Goal: Information Seeking & Learning: Learn about a topic

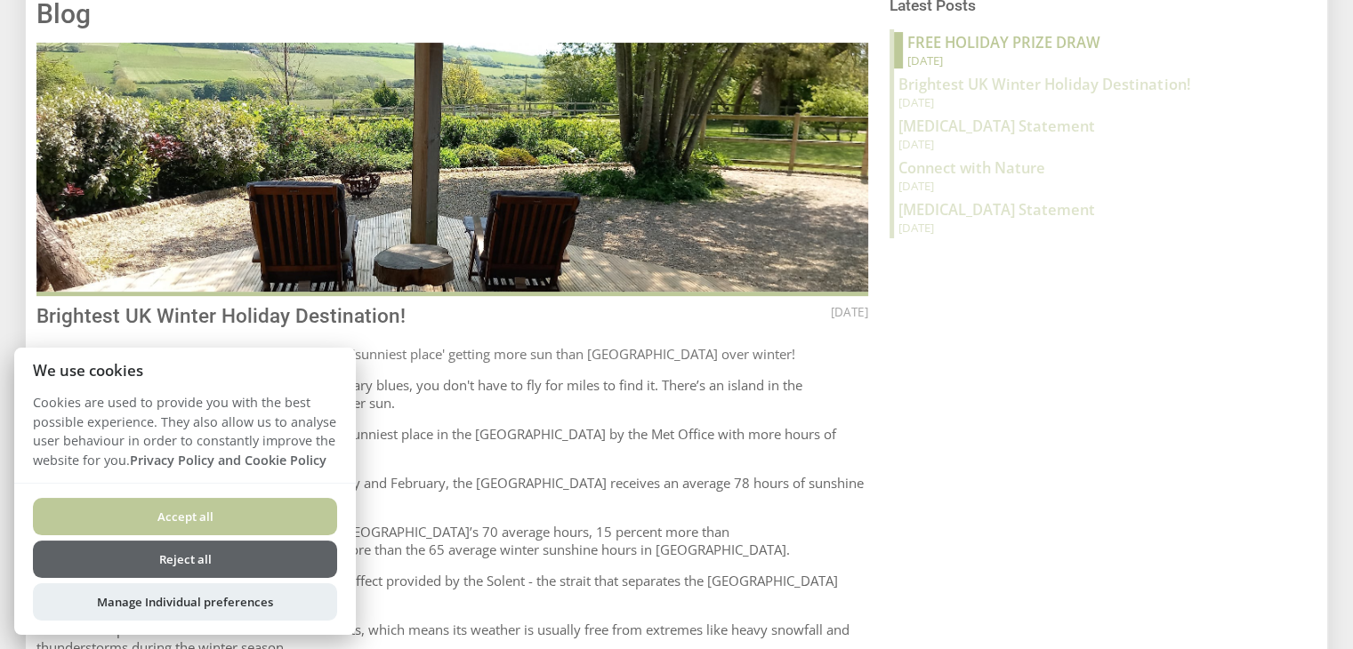
scroll to position [623, 0]
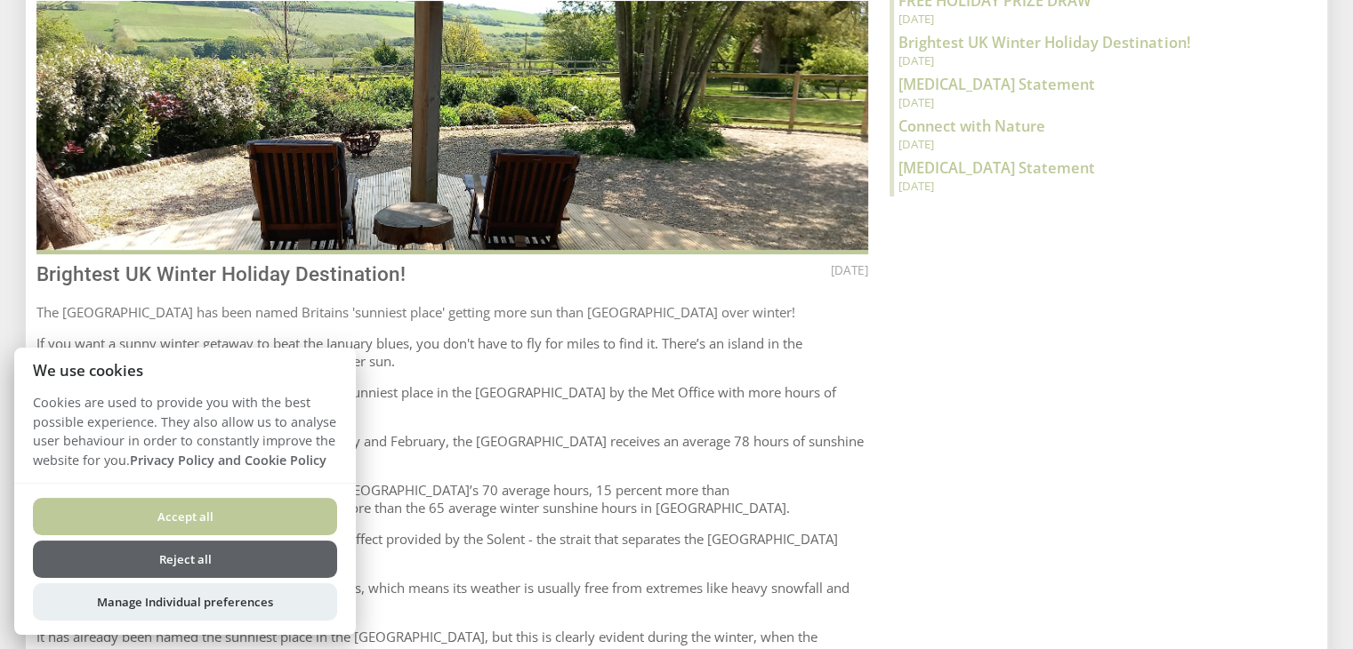
click at [264, 556] on button "Reject all" at bounding box center [185, 559] width 304 height 37
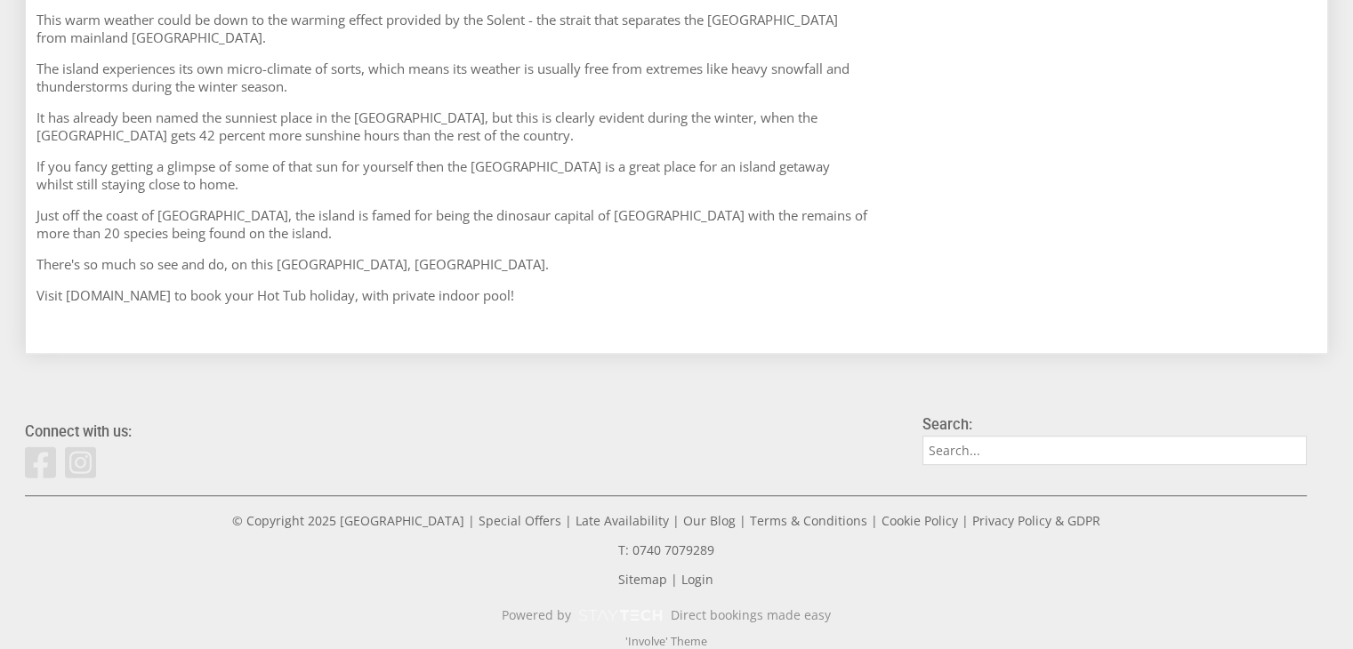
scroll to position [875, 0]
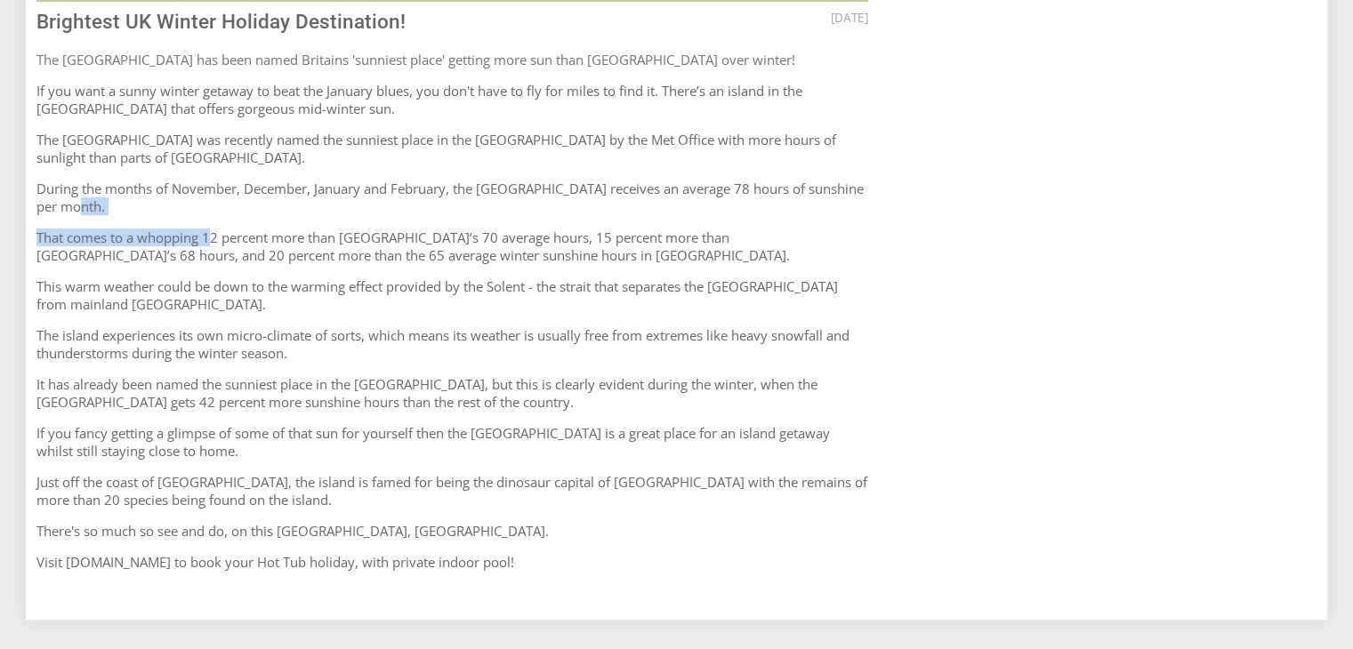
drag, startPoint x: 210, startPoint y: 221, endPoint x: 683, endPoint y: 199, distance: 473.7
click at [683, 199] on article "[DATE] Blog Brightest UK Winter Holiday Destination! The [GEOGRAPHIC_DATA] has …" at bounding box center [452, 159] width 832 height 823
click at [683, 199] on p "During the months of November, December, January and February, the [GEOGRAPHIC_…" at bounding box center [452, 198] width 832 height 36
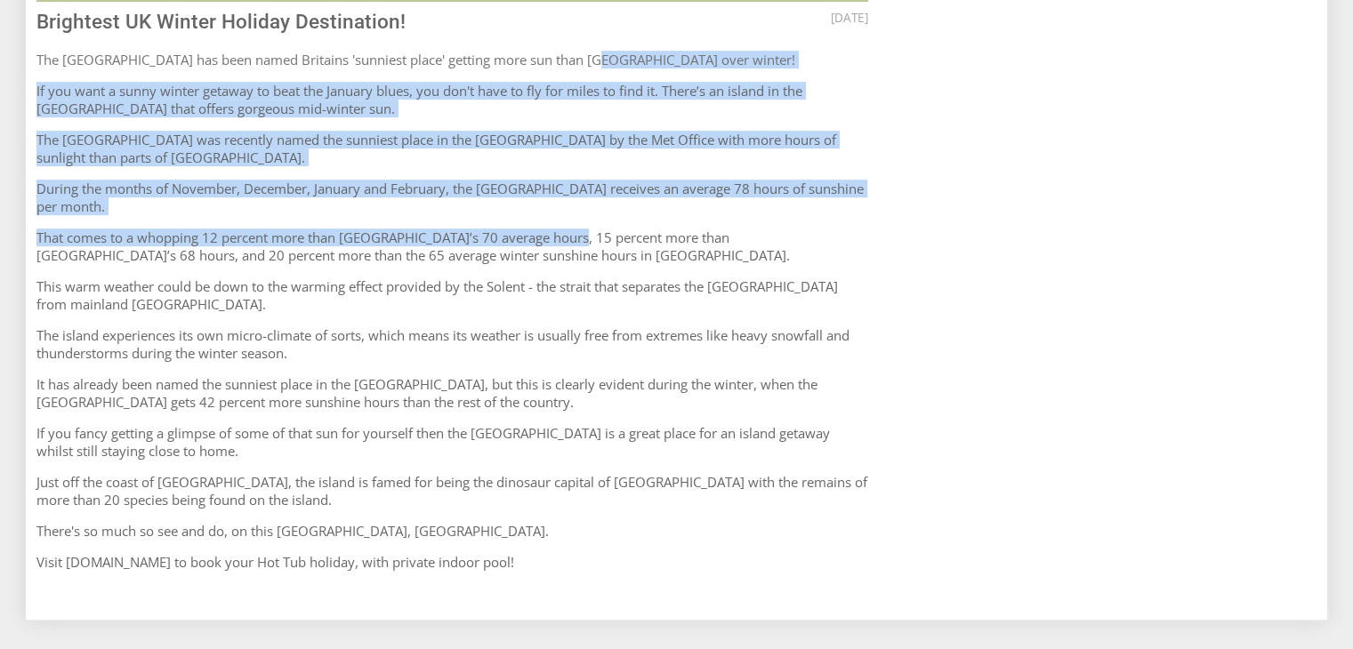
drag, startPoint x: 569, startPoint y: 42, endPoint x: 568, endPoint y: 227, distance: 185.0
click at [568, 227] on article "[DATE] Blog Brightest UK Winter Holiday Destination! The [GEOGRAPHIC_DATA] has …" at bounding box center [452, 159] width 832 height 823
click at [568, 229] on p "That comes to a whopping 12 percent more than [GEOGRAPHIC_DATA]’s 70 average ho…" at bounding box center [452, 247] width 832 height 36
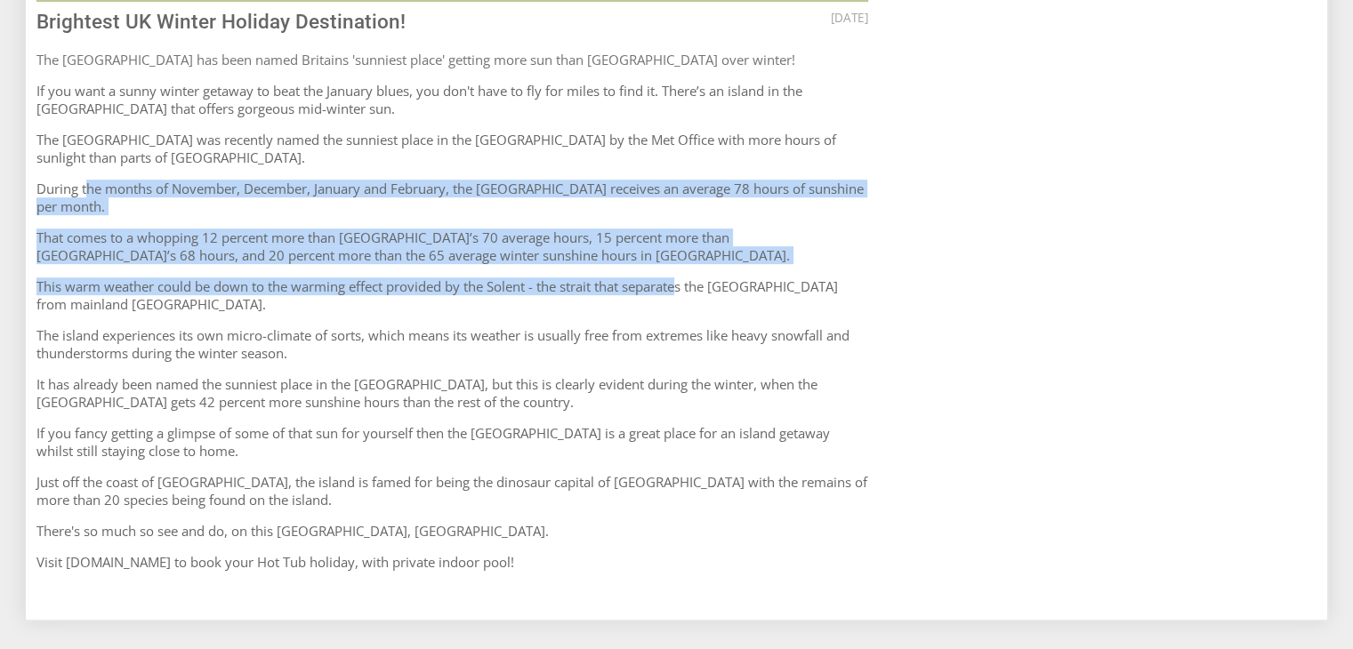
drag, startPoint x: 686, startPoint y: 247, endPoint x: 89, endPoint y: 177, distance: 600.9
click at [89, 177] on article "[DATE] Blog Brightest UK Winter Holiday Destination! The [GEOGRAPHIC_DATA] has …" at bounding box center [452, 159] width 832 height 823
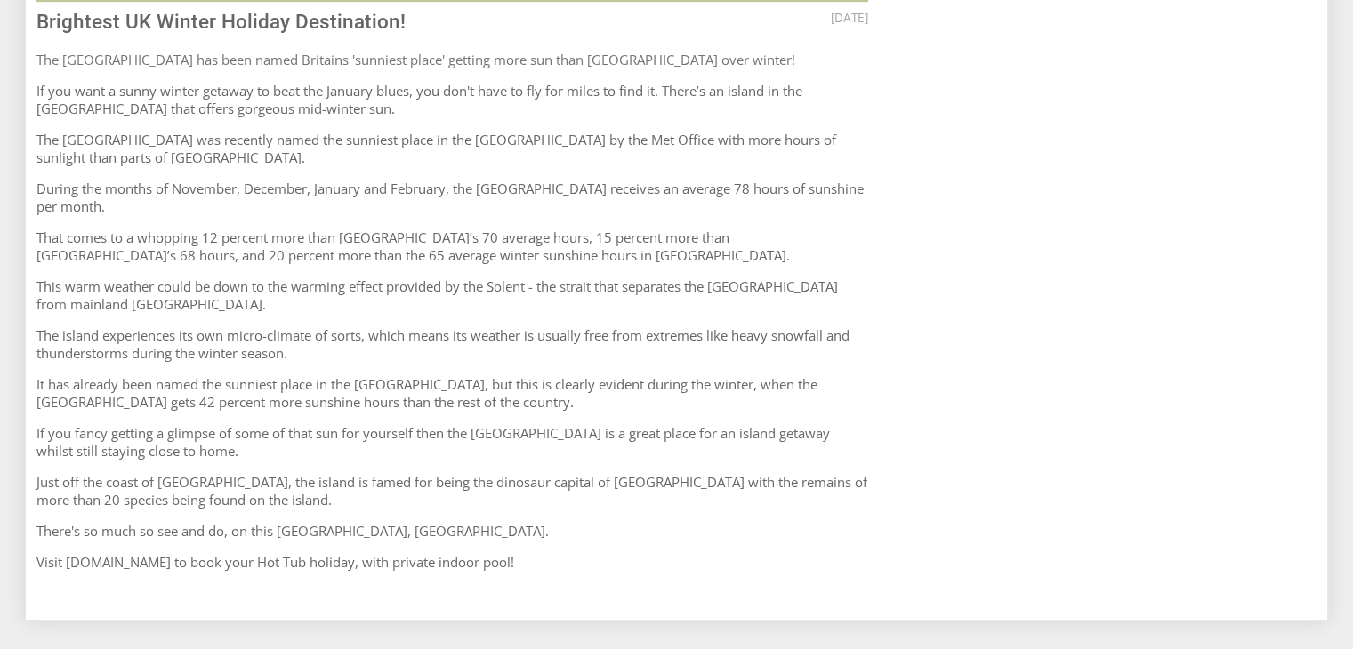
click at [558, 141] on p "The [GEOGRAPHIC_DATA] was recently named the sunniest place in the [GEOGRAPHIC_…" at bounding box center [452, 149] width 832 height 36
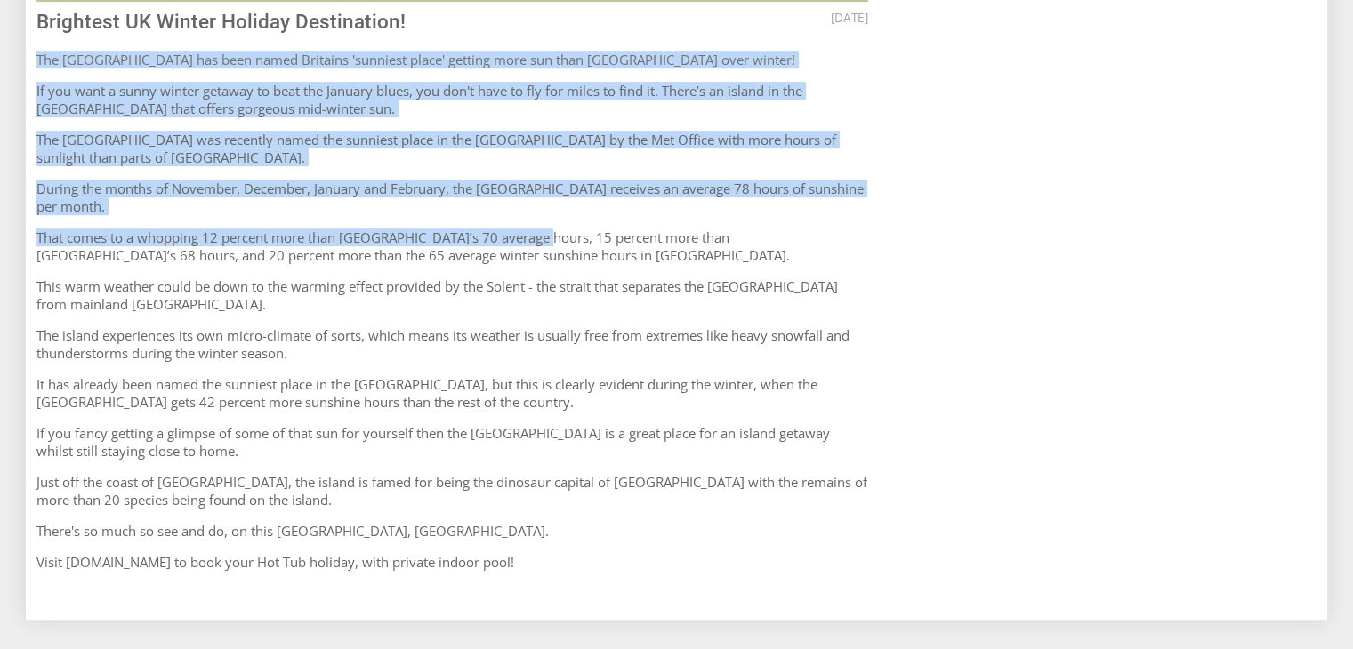
drag, startPoint x: 509, startPoint y: 33, endPoint x: 534, endPoint y: 225, distance: 193.7
click at [534, 225] on article "[DATE] Blog Brightest UK Winter Holiday Destination! The [GEOGRAPHIC_DATA] has …" at bounding box center [452, 159] width 832 height 823
click at [534, 229] on p "That comes to a whopping 12 percent more than [GEOGRAPHIC_DATA]’s 70 average ho…" at bounding box center [452, 247] width 832 height 36
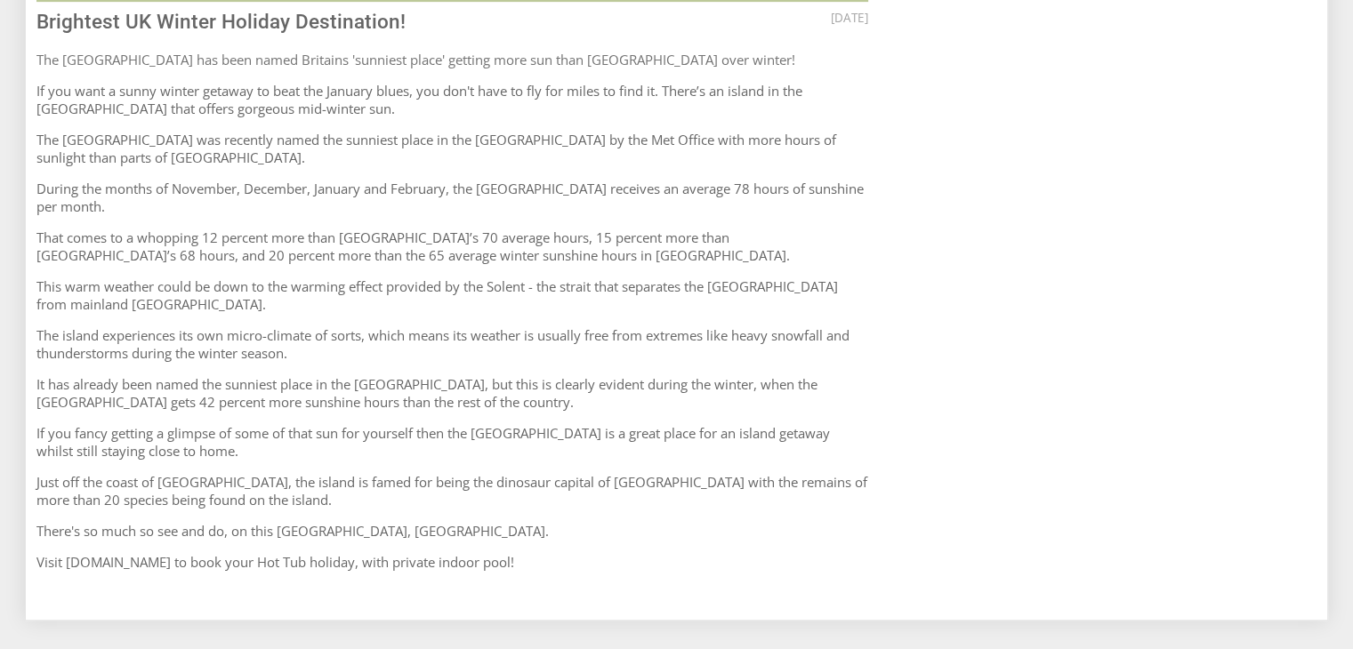
click at [28, 211] on div "Blog [DATE] Blog Brightest UK Winter Holiday Destination! The [GEOGRAPHIC_DATA]…" at bounding box center [452, 135] width 853 height 898
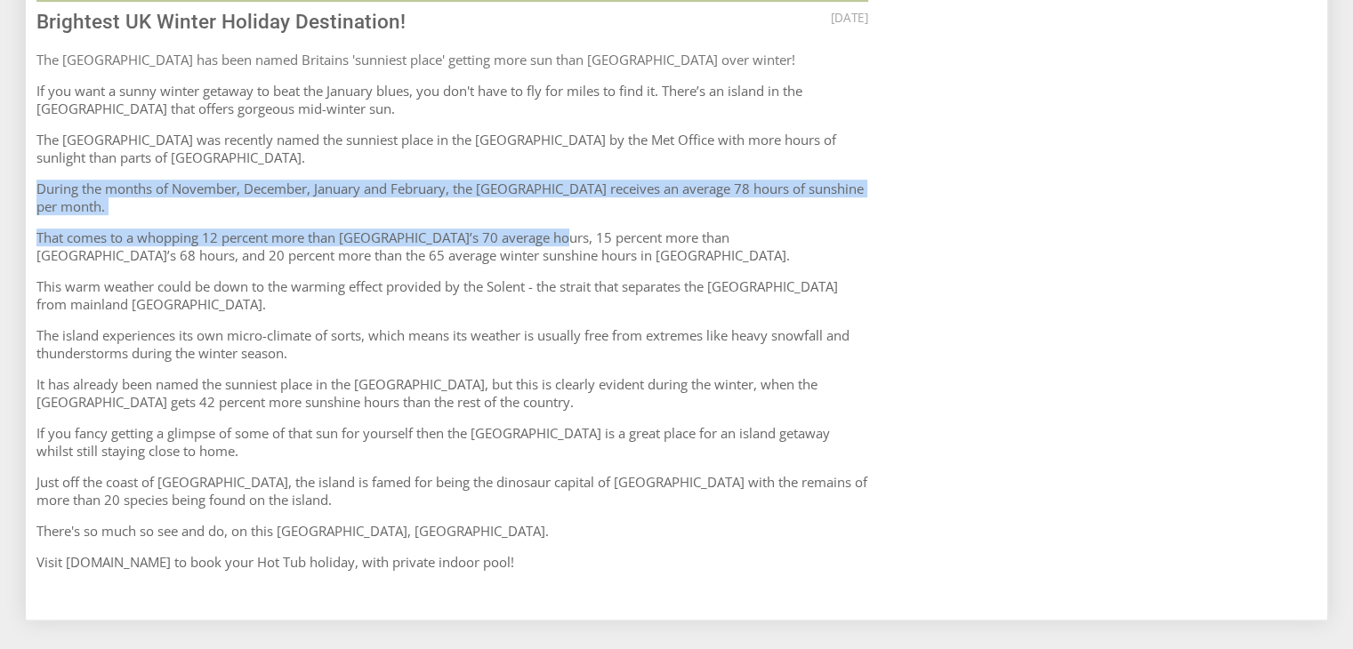
drag, startPoint x: 40, startPoint y: 165, endPoint x: 550, endPoint y: 230, distance: 513.9
click at [550, 230] on article "[DATE] Blog Brightest UK Winter Holiday Destination! The [GEOGRAPHIC_DATA] has …" at bounding box center [452, 159] width 832 height 823
click at [510, 180] on p "During the months of November, December, January and February, the [GEOGRAPHIC_…" at bounding box center [452, 198] width 832 height 36
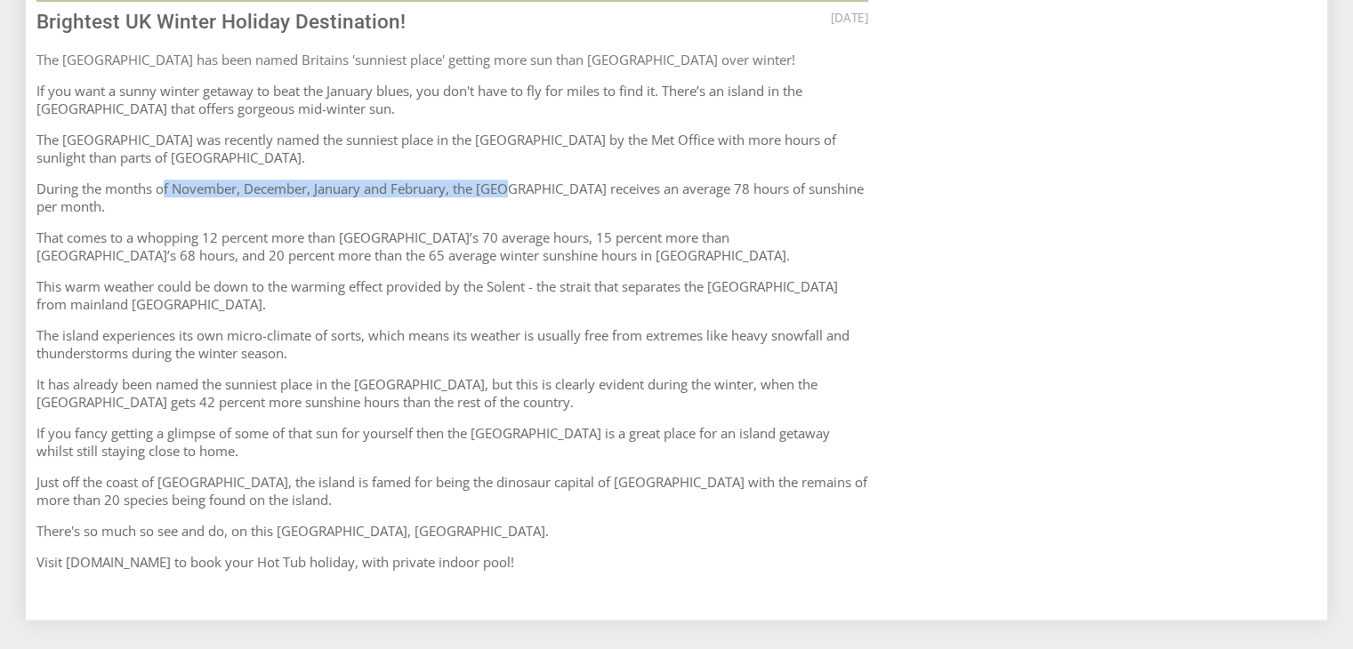
drag, startPoint x: 166, startPoint y: 179, endPoint x: 502, endPoint y: 181, distance: 335.3
click at [502, 181] on p "During the months of November, December, January and February, the [GEOGRAPHIC_…" at bounding box center [452, 198] width 832 height 36
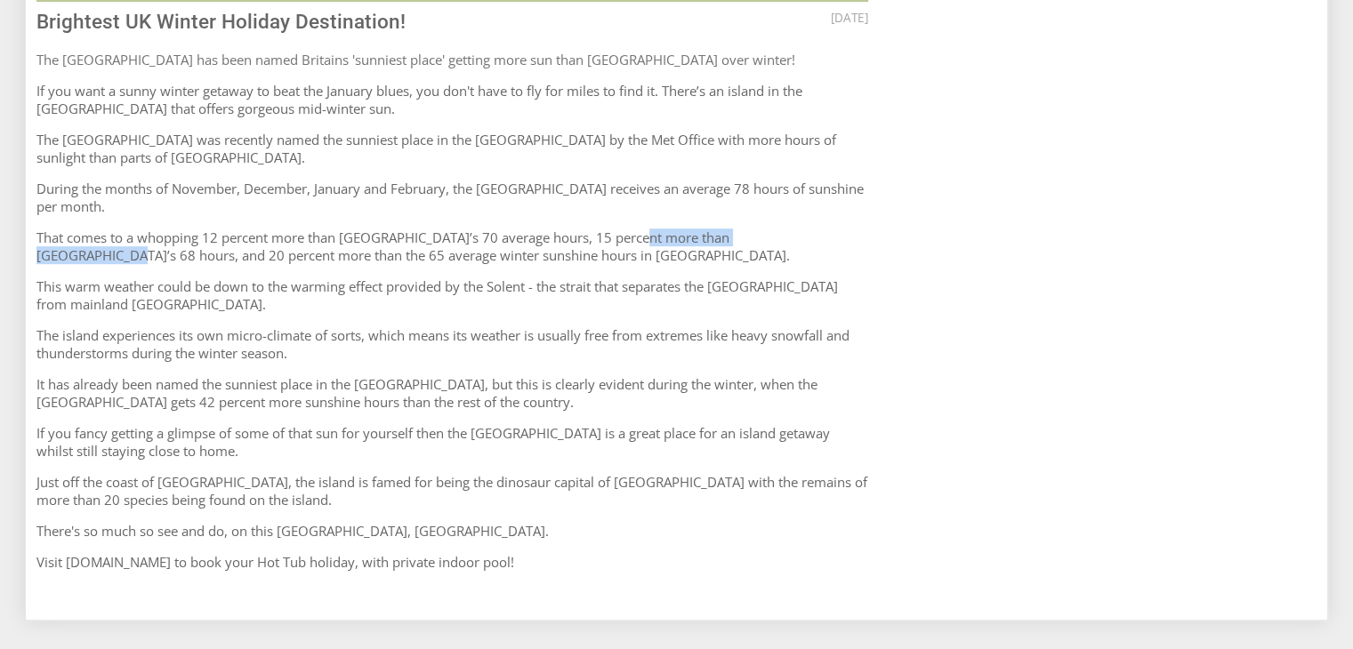
drag, startPoint x: 639, startPoint y: 221, endPoint x: 811, endPoint y: 212, distance: 172.8
click at [811, 212] on article "[DATE] Blog Brightest UK Winter Holiday Destination! The [GEOGRAPHIC_DATA] has …" at bounding box center [452, 159] width 832 height 823
drag, startPoint x: 841, startPoint y: 223, endPoint x: 371, endPoint y: 229, distance: 470.5
click at [371, 229] on p "That comes to a whopping 12 percent more than [GEOGRAPHIC_DATA]’s 70 average ho…" at bounding box center [452, 247] width 832 height 36
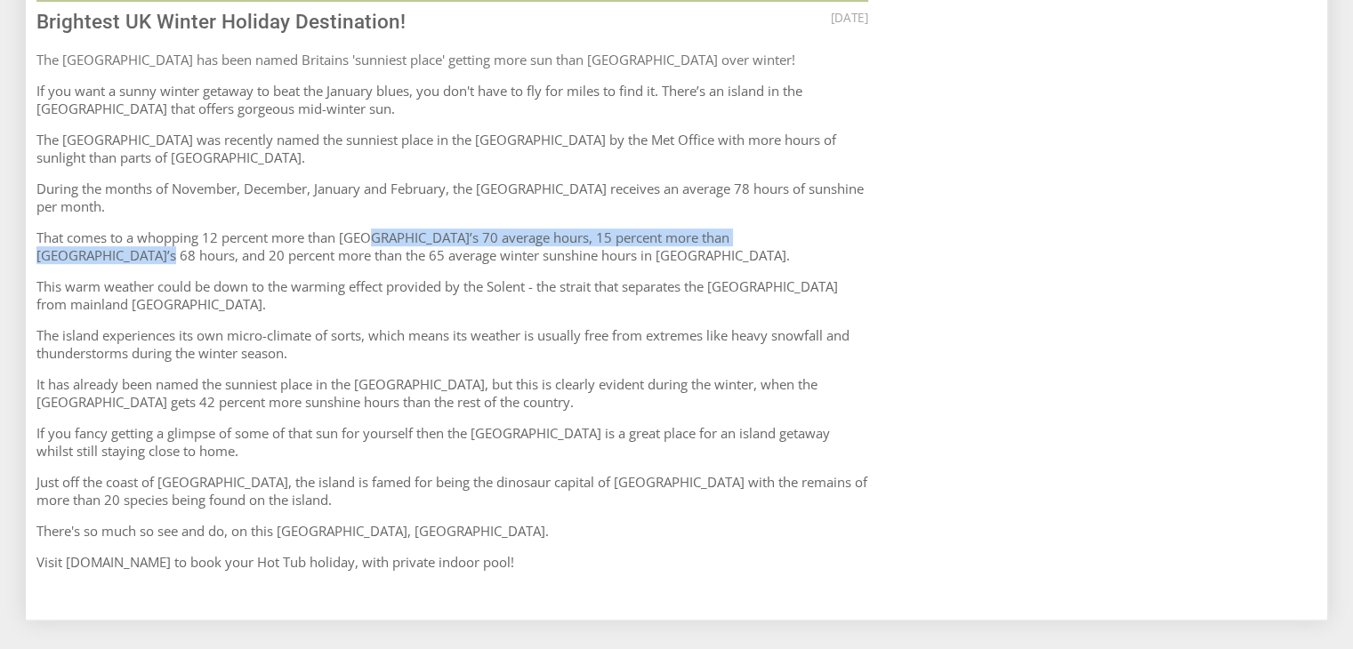
click at [371, 229] on p "That comes to a whopping 12 percent more than [GEOGRAPHIC_DATA]’s 70 average ho…" at bounding box center [452, 247] width 832 height 36
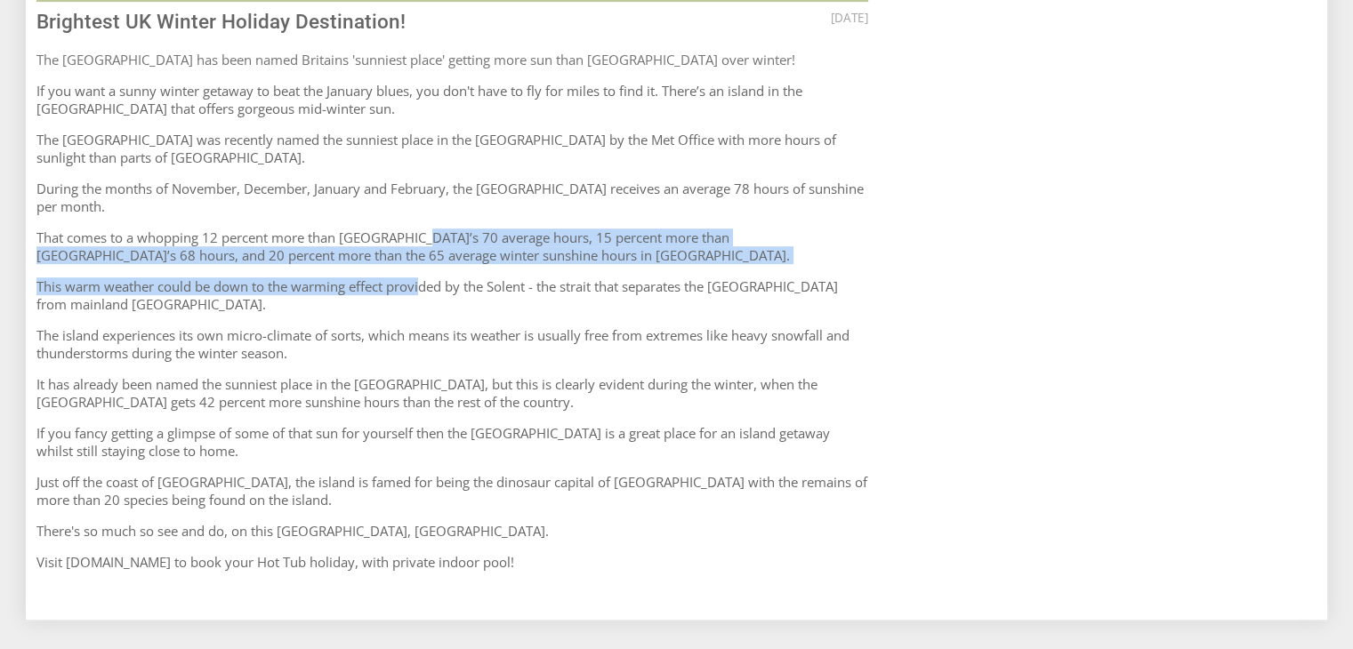
drag, startPoint x: 418, startPoint y: 221, endPoint x: 420, endPoint y: 253, distance: 31.2
click at [420, 253] on article "[DATE] Blog Brightest UK Winter Holiday Destination! The [GEOGRAPHIC_DATA] has …" at bounding box center [452, 159] width 832 height 823
drag, startPoint x: 825, startPoint y: 253, endPoint x: 423, endPoint y: 204, distance: 405.1
click at [423, 204] on article "[DATE] Blog Brightest UK Winter Holiday Destination! The [GEOGRAPHIC_DATA] has …" at bounding box center [452, 159] width 832 height 823
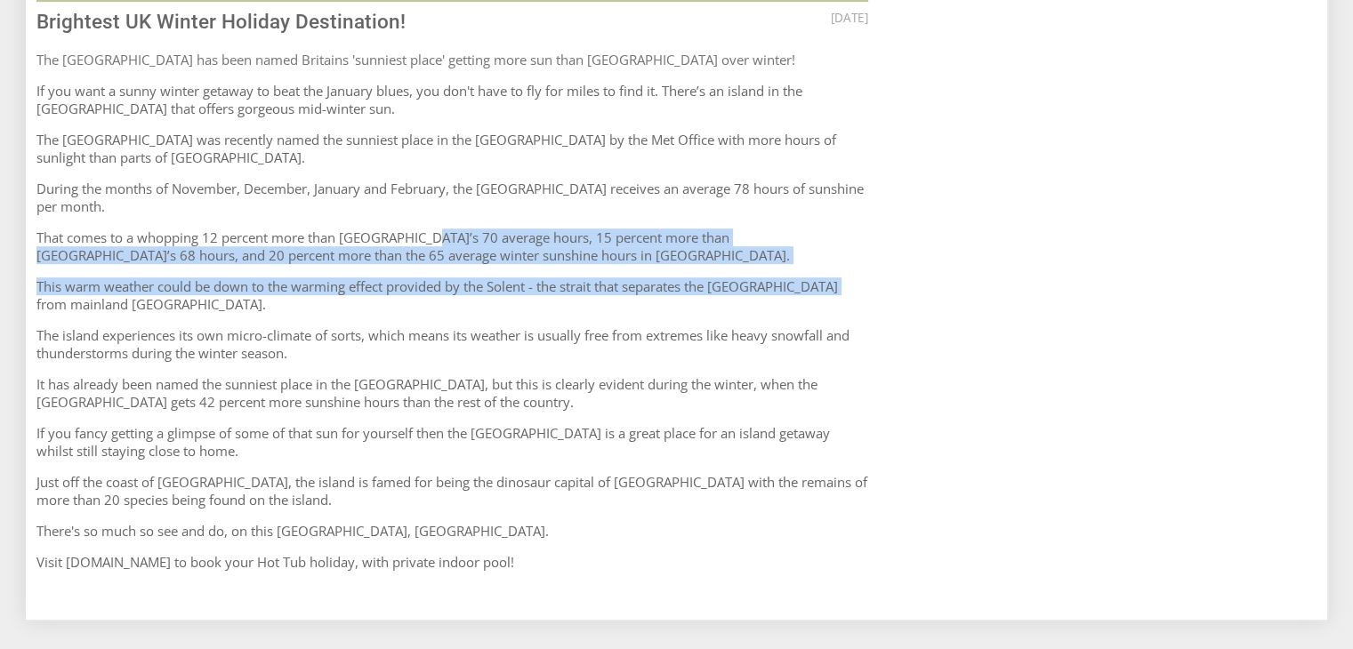
click at [423, 204] on article "[DATE] Blog Brightest UK Winter Holiday Destination! The [GEOGRAPHIC_DATA] has …" at bounding box center [452, 159] width 832 height 823
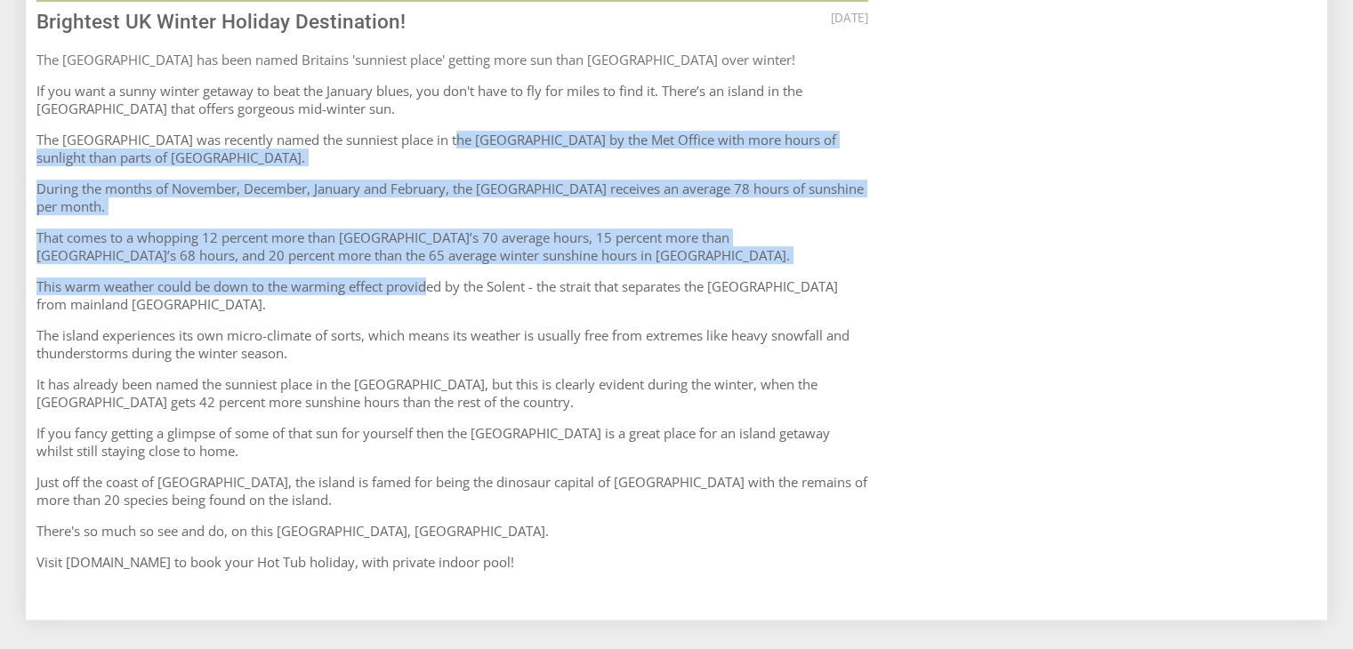
drag, startPoint x: 438, startPoint y: 140, endPoint x: 426, endPoint y: 259, distance: 119.7
click at [426, 259] on article "[DATE] Blog Brightest UK Winter Holiday Destination! The [GEOGRAPHIC_DATA] has …" at bounding box center [452, 159] width 832 height 823
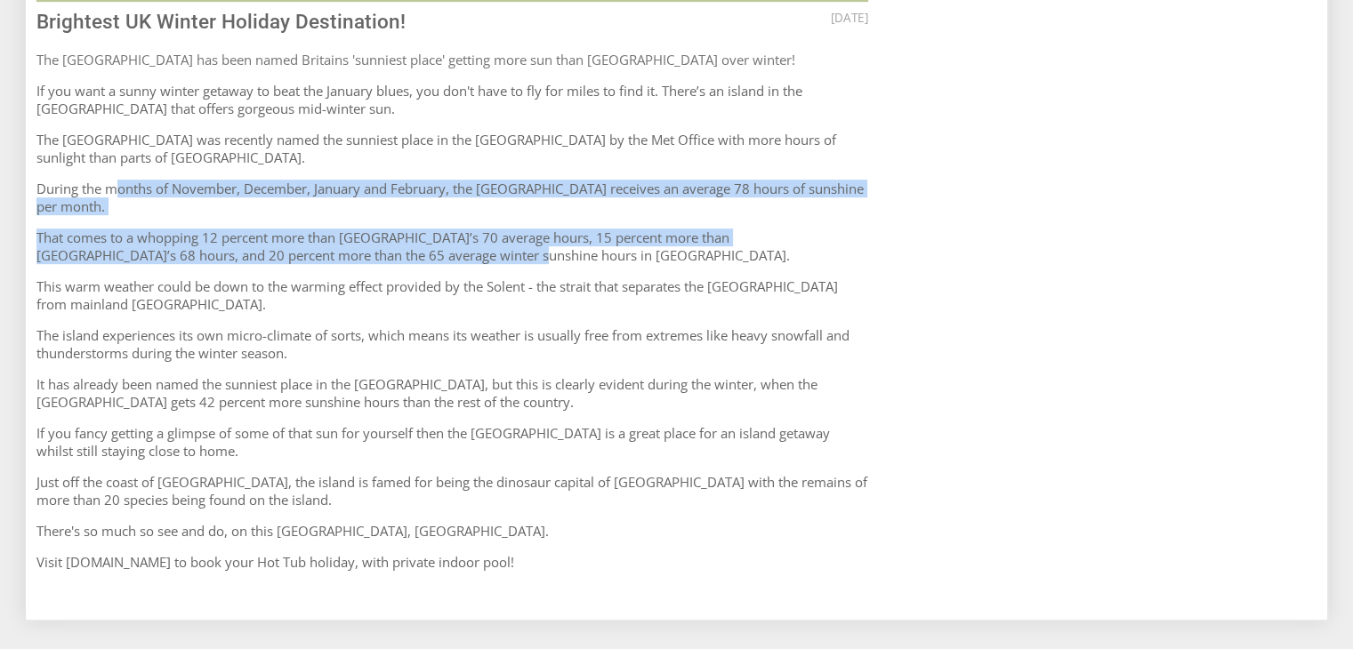
drag, startPoint x: 426, startPoint y: 249, endPoint x: 114, endPoint y: 173, distance: 321.4
click at [114, 173] on article "[DATE] Blog Brightest UK Winter Holiday Destination! The [GEOGRAPHIC_DATA] has …" at bounding box center [452, 159] width 832 height 823
click at [562, 203] on article "[DATE] Blog Brightest UK Winter Holiday Destination! The [GEOGRAPHIC_DATA] has …" at bounding box center [452, 159] width 832 height 823
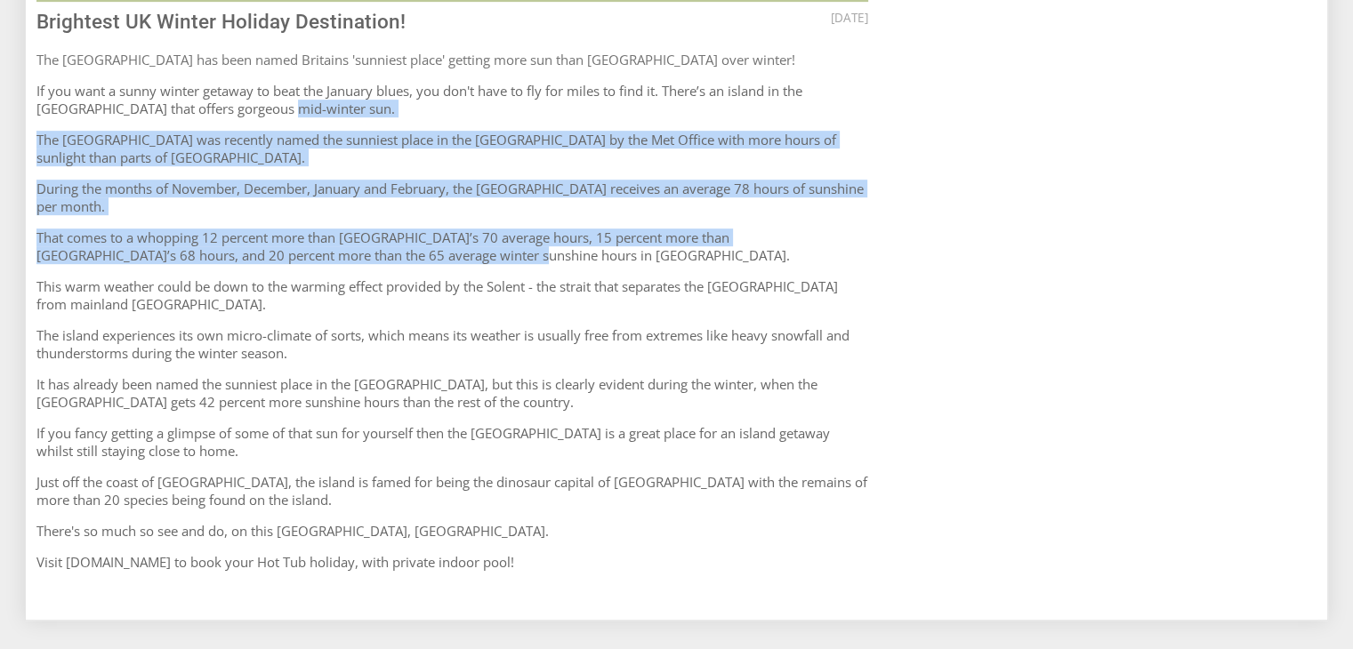
drag, startPoint x: 523, startPoint y: 106, endPoint x: 536, endPoint y: 246, distance: 141.2
click at [536, 246] on article "[DATE] Blog Brightest UK Winter Holiday Destination! The [GEOGRAPHIC_DATA] has …" at bounding box center [452, 159] width 832 height 823
click at [536, 246] on p "That comes to a whopping 12 percent more than [GEOGRAPHIC_DATA]’s 70 average ho…" at bounding box center [452, 247] width 832 height 36
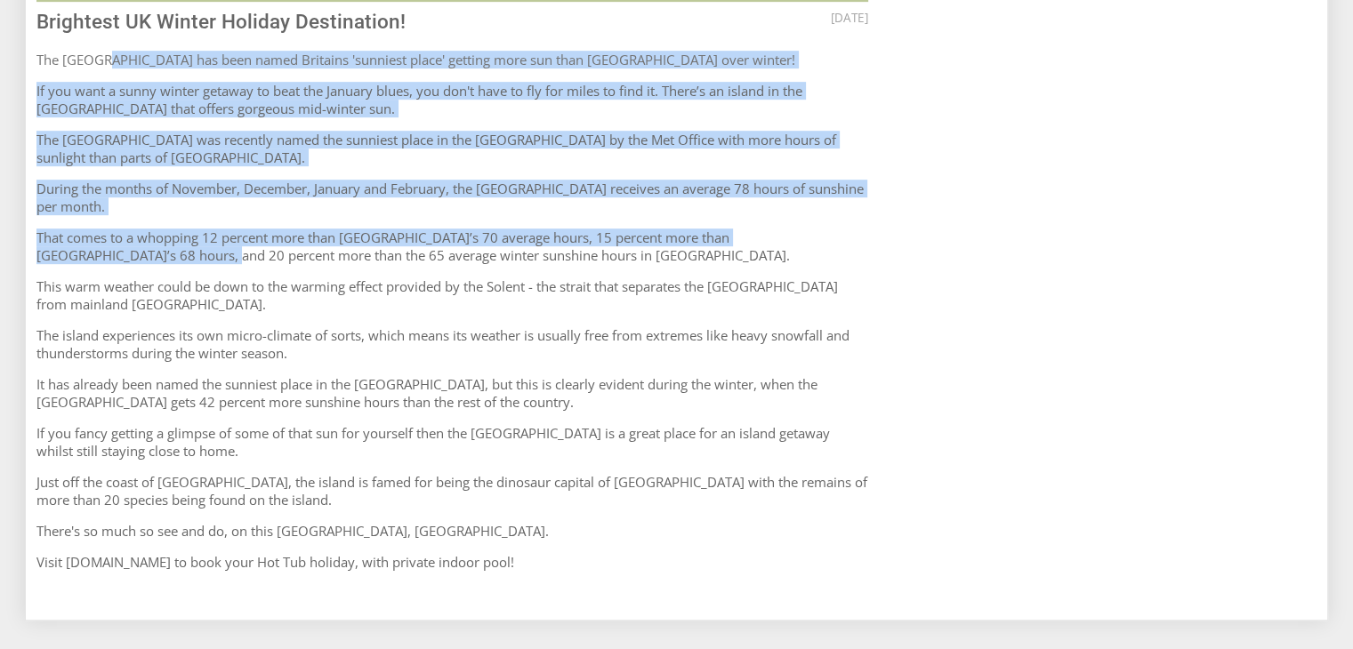
drag, startPoint x: 96, startPoint y: 60, endPoint x: 96, endPoint y: 246, distance: 185.9
click at [96, 246] on article "[DATE] Blog Brightest UK Winter Holiday Destination! The [GEOGRAPHIC_DATA] has …" at bounding box center [452, 159] width 832 height 823
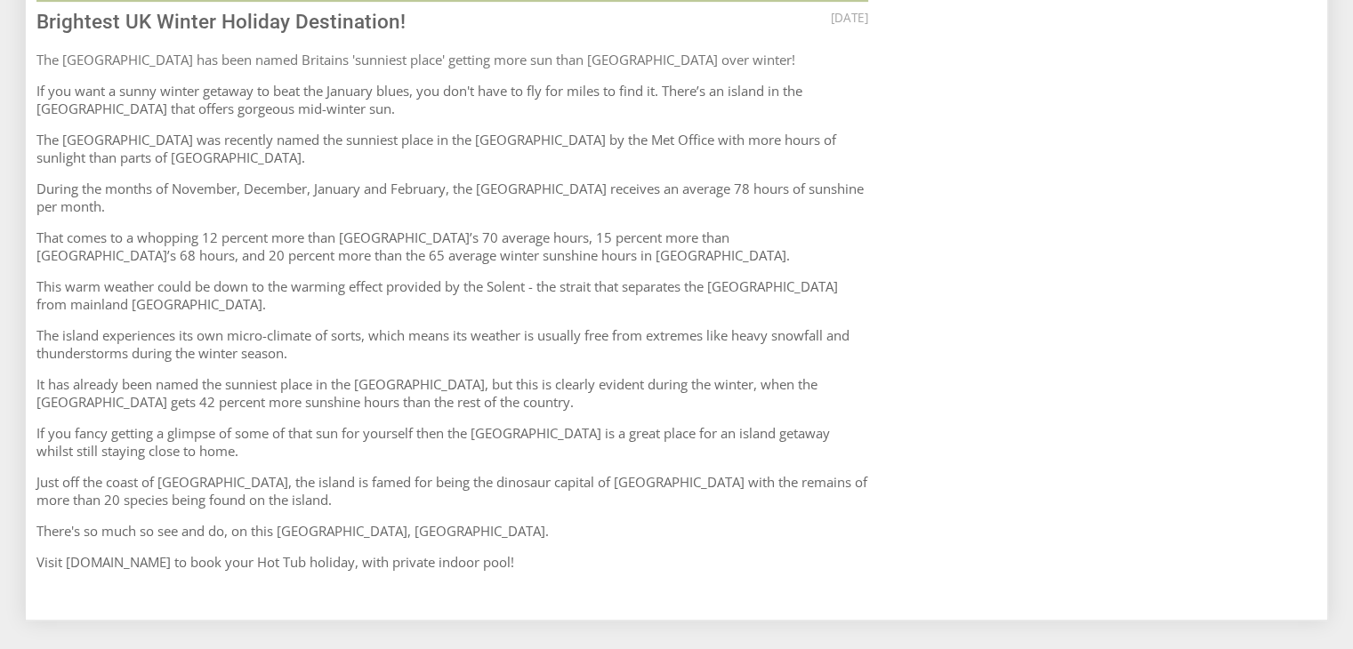
click at [498, 396] on p "It has already been named the sunniest place in the [GEOGRAPHIC_DATA], but this…" at bounding box center [452, 393] width 832 height 36
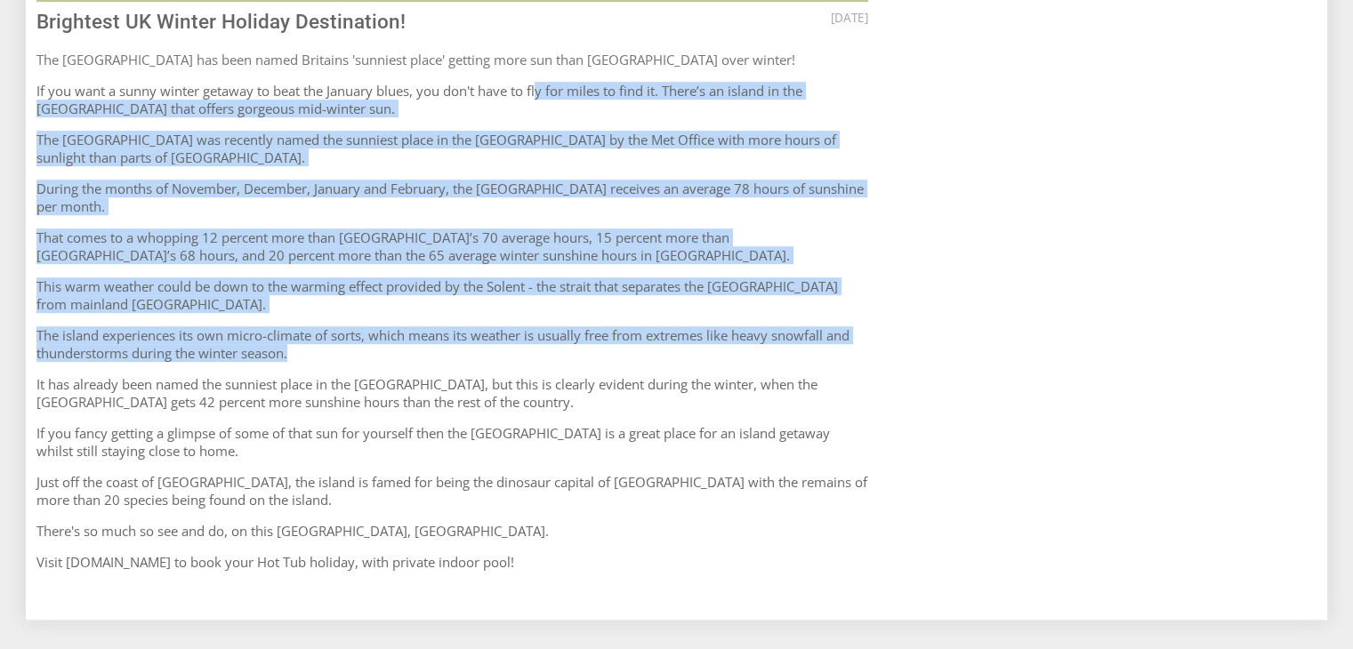
drag, startPoint x: 541, startPoint y: 75, endPoint x: 498, endPoint y: 338, distance: 266.7
click at [498, 338] on article "[DATE] Blog Brightest UK Winter Holiday Destination! The [GEOGRAPHIC_DATA] has …" at bounding box center [452, 159] width 832 height 823
click at [498, 338] on p "The island experiences its own micro-climate of sorts, which means its weather …" at bounding box center [452, 344] width 832 height 36
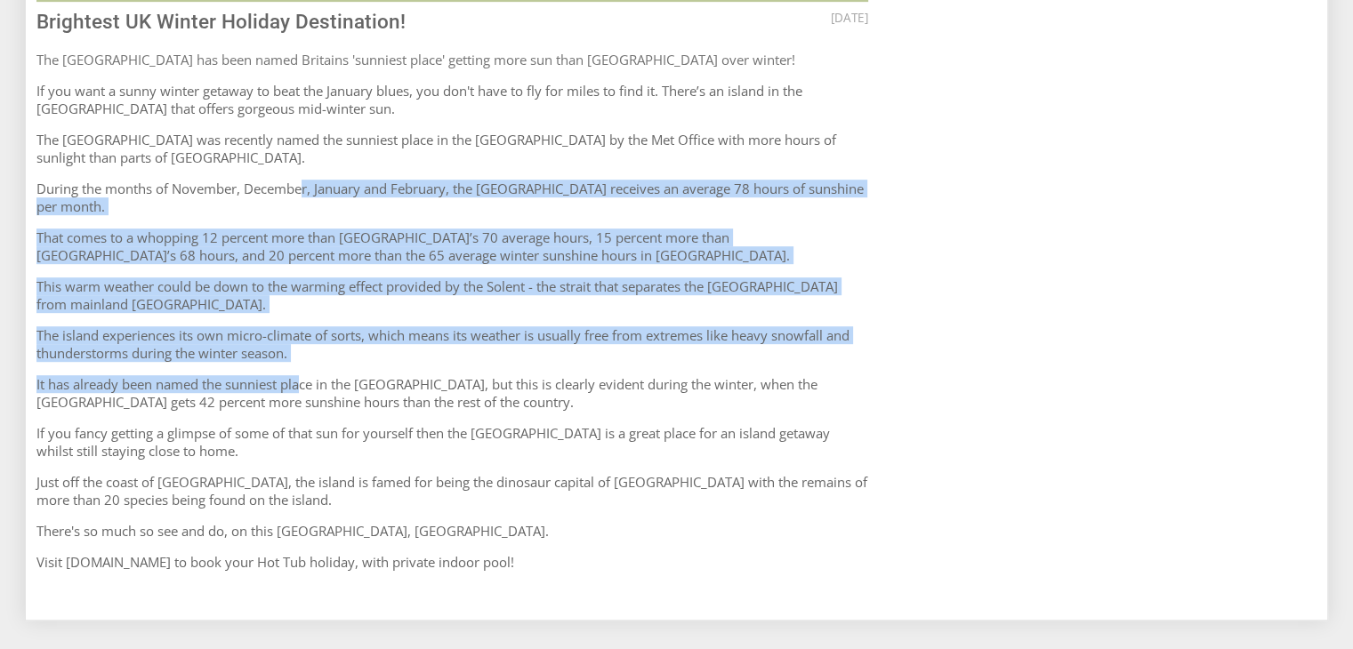
drag, startPoint x: 306, startPoint y: 178, endPoint x: 302, endPoint y: 402, distance: 224.2
click at [302, 399] on article "[DATE] Blog Brightest UK Winter Holiday Destination! The [GEOGRAPHIC_DATA] has …" at bounding box center [452, 159] width 832 height 823
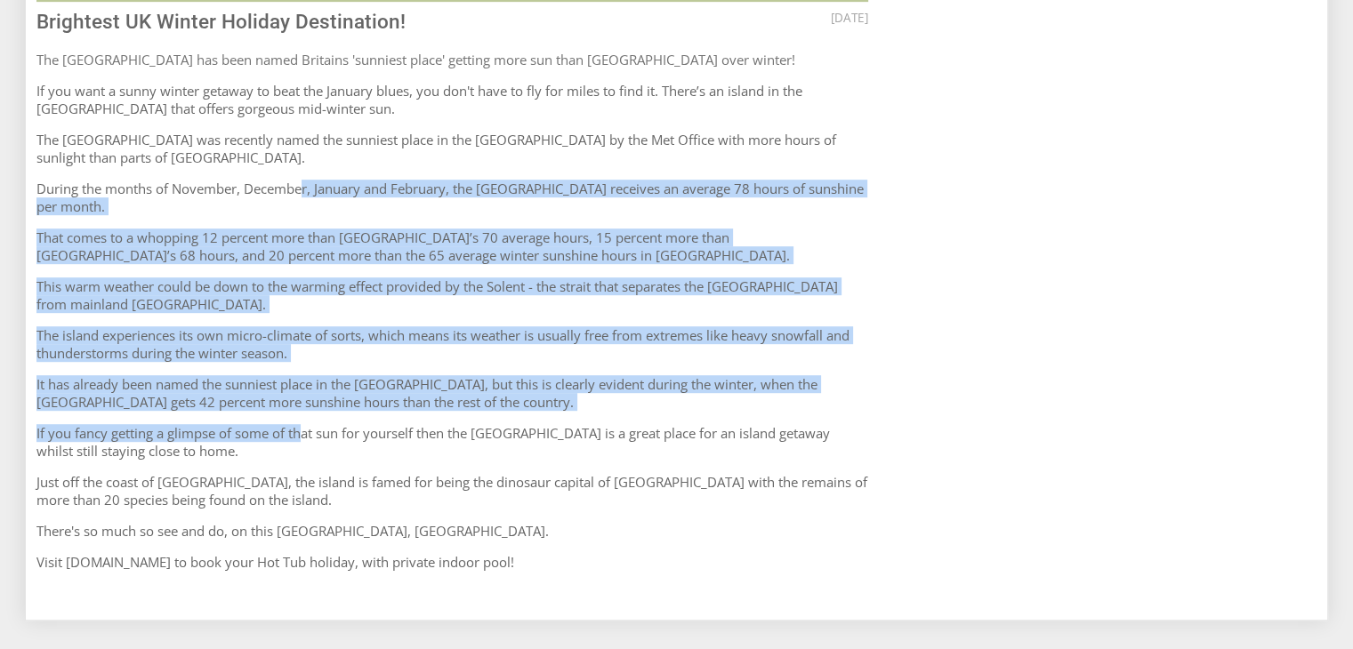
click at [302, 402] on article "[DATE] Blog Brightest UK Winter Holiday Destination! The [GEOGRAPHIC_DATA] has …" at bounding box center [452, 159] width 832 height 823
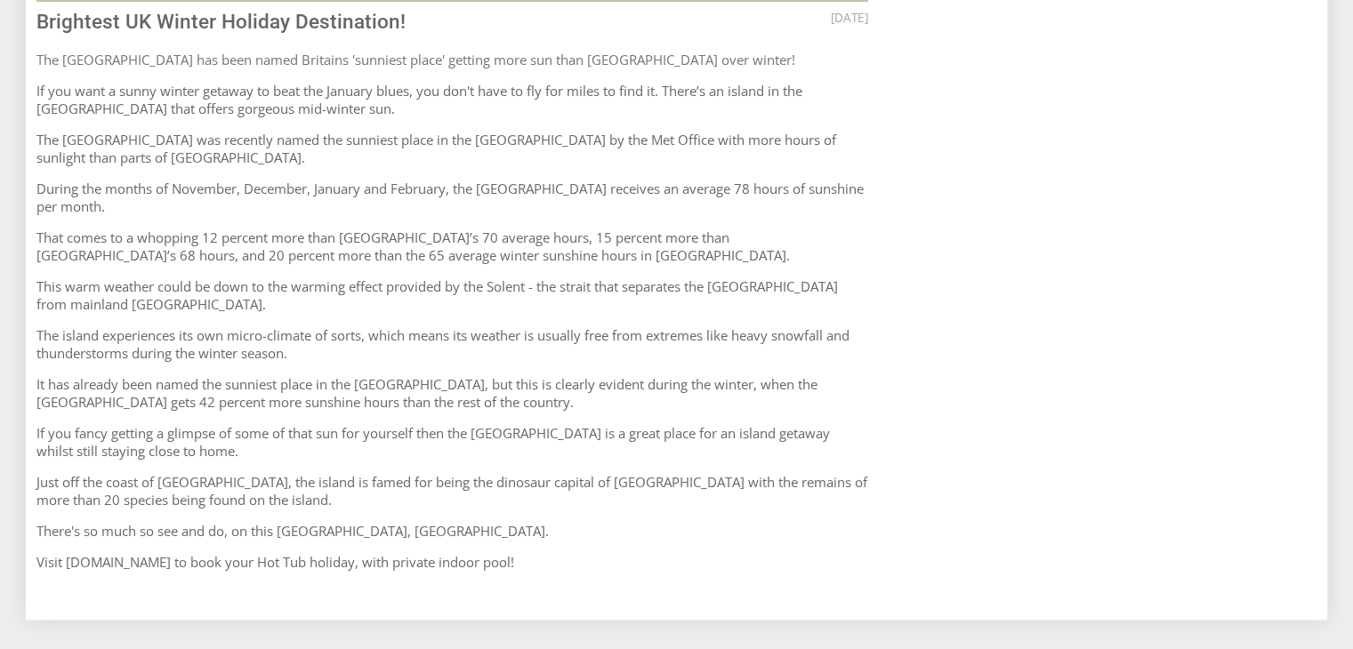
scroll to position [964, 0]
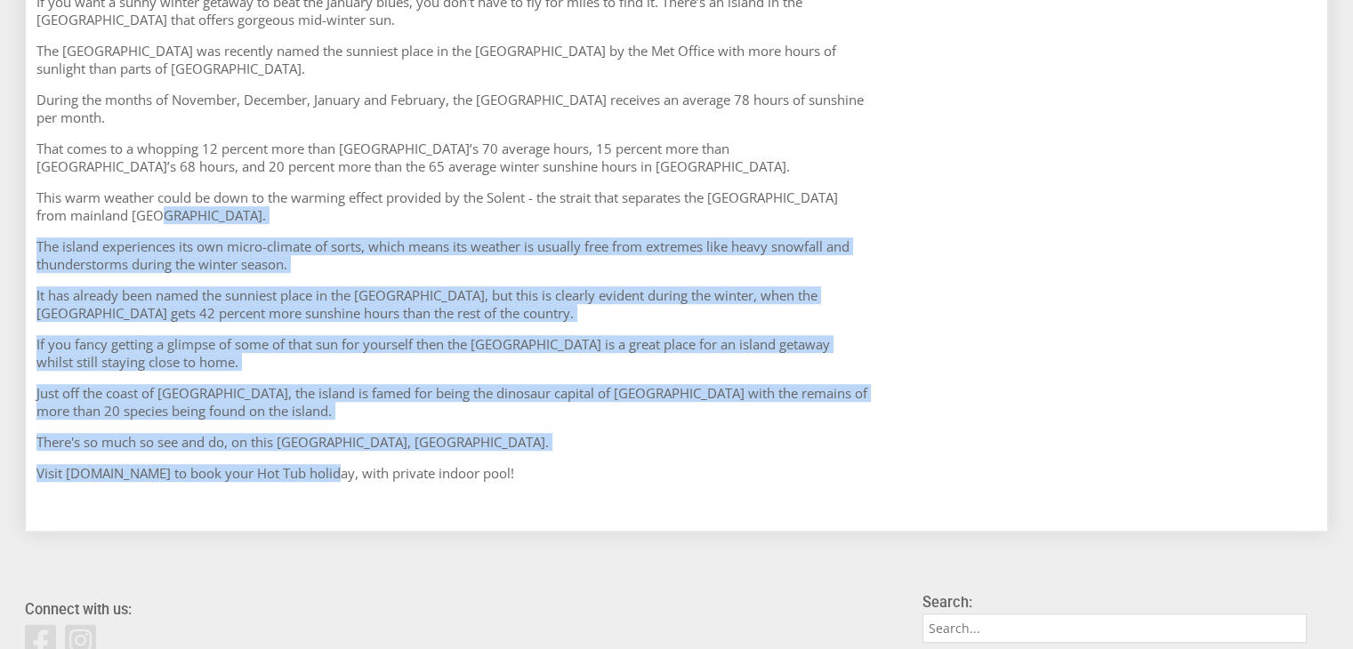
drag, startPoint x: 365, startPoint y: 200, endPoint x: 332, endPoint y: 525, distance: 326.3
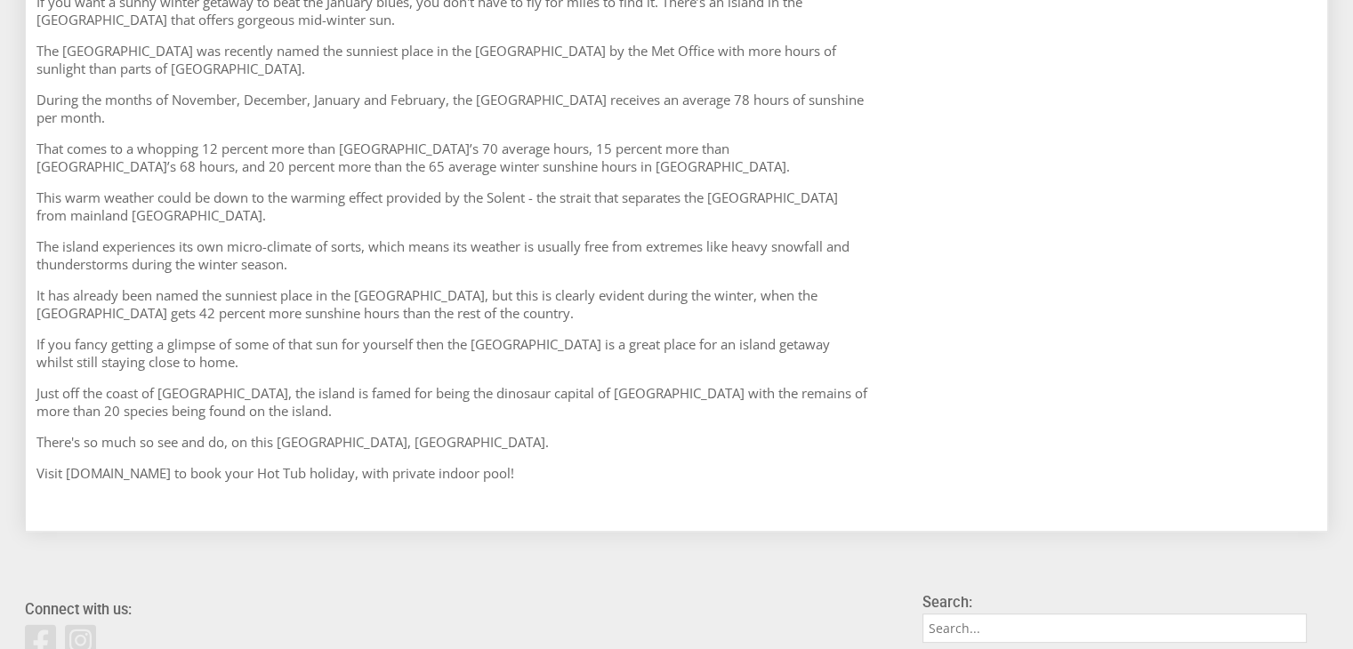
click at [719, 172] on article "[DATE] Blog Brightest UK Winter Holiday Destination! The [GEOGRAPHIC_DATA] has …" at bounding box center [452, 70] width 832 height 823
